Goal: Check status: Check status

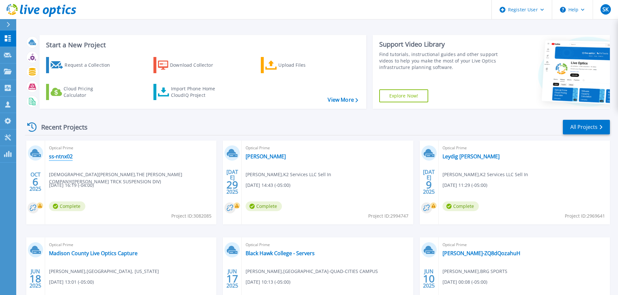
click at [71, 153] on link "ss-ntnx02" at bounding box center [61, 156] width 24 height 6
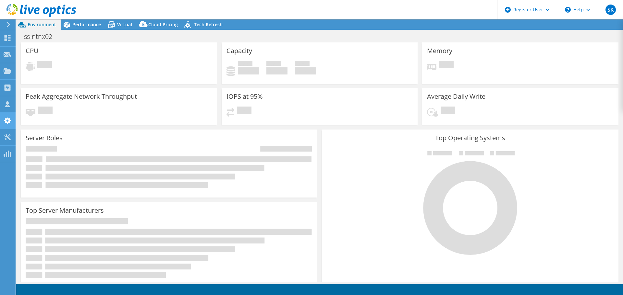
select select "USD"
radio input "true"
radio input "false"
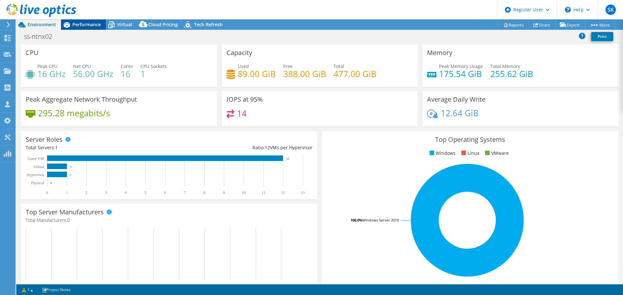
click at [85, 21] on span "Performance" at bounding box center [86, 24] width 29 height 6
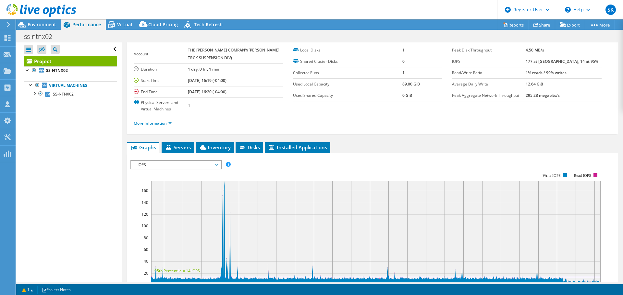
scroll to position [65, 0]
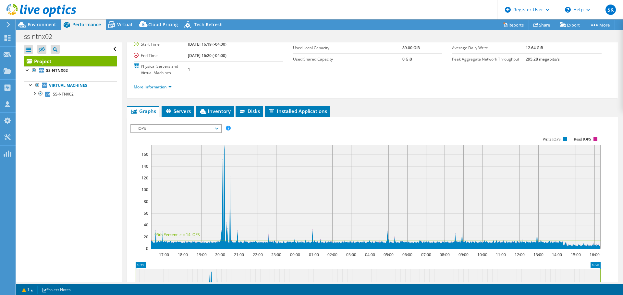
click at [223, 210] on rect at bounding box center [375, 197] width 449 height 104
